Goal: Check status: Check status

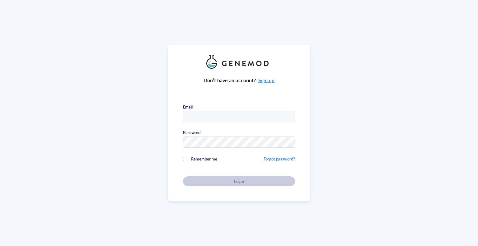
click at [206, 111] on div at bounding box center [239, 116] width 112 height 11
click at [204, 118] on input "text" at bounding box center [238, 116] width 111 height 11
type input "[PERSON_NAME][EMAIL_ADDRESS][DOMAIN_NAME]"
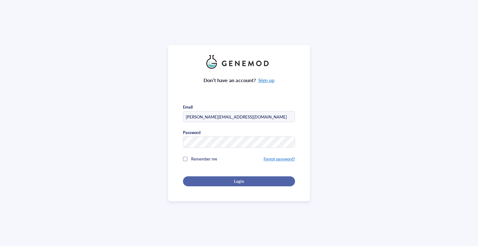
click at [257, 179] on div "Login" at bounding box center [239, 181] width 92 height 6
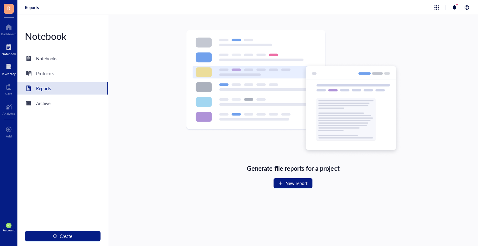
click at [9, 69] on div at bounding box center [9, 67] width 14 height 10
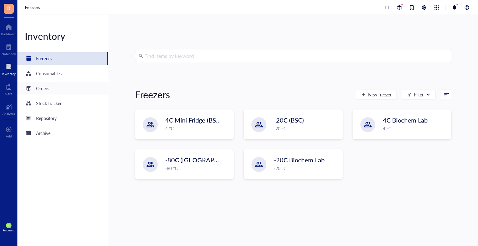
click at [57, 85] on div "Orders" at bounding box center [62, 88] width 90 height 12
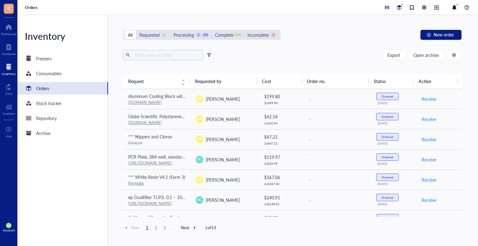
click at [154, 56] on input "text" at bounding box center [166, 54] width 68 height 9
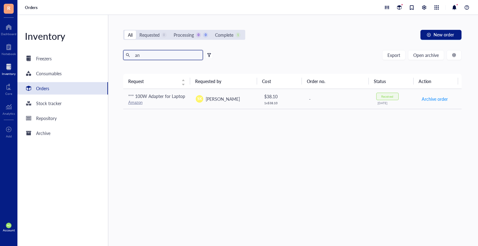
type input "a"
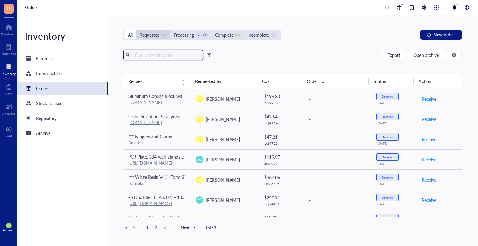
click at [148, 35] on div "Requested" at bounding box center [149, 34] width 20 height 7
click at [136, 30] on input "Requested 12" at bounding box center [136, 30] width 0 height 0
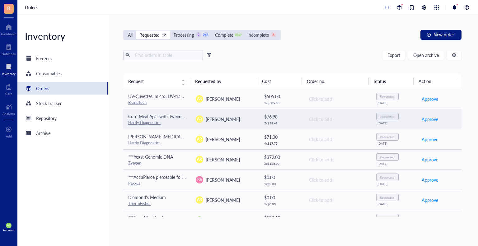
click at [150, 122] on link "Hardy Diagnostics" at bounding box center [144, 122] width 32 height 6
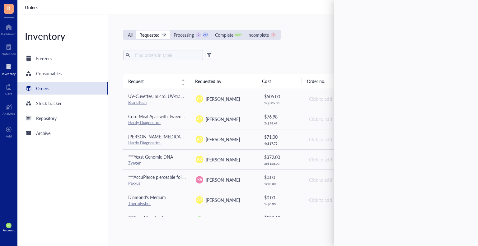
click at [311, 26] on div "All Requested 12 Processing 2 245 Complete 1049 Incomplete 8 New order Export O…" at bounding box center [292, 130] width 368 height 231
